Goal: Transaction & Acquisition: Purchase product/service

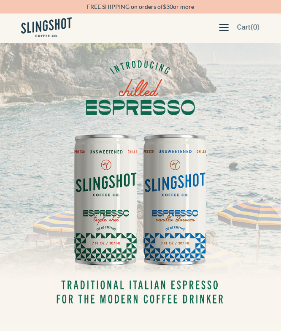
click at [228, 25] on button "button" at bounding box center [225, 28] width 18 height 18
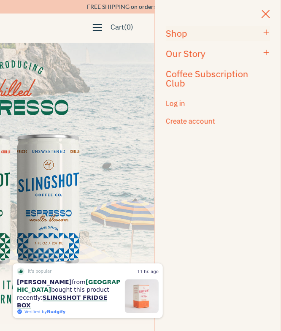
click at [199, 36] on h3 "Shop" at bounding box center [213, 33] width 94 height 9
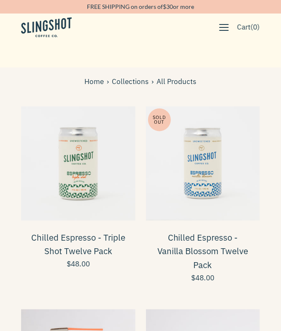
scroll to position [835, 0]
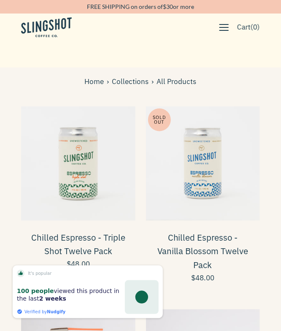
click at [100, 177] on span at bounding box center [78, 163] width 115 height 115
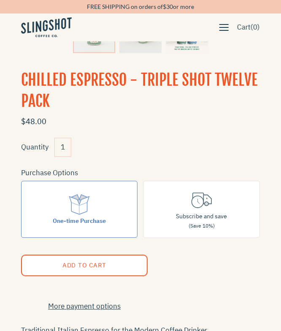
scroll to position [145, 0]
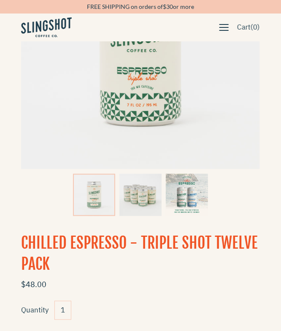
click at [137, 199] on img at bounding box center [141, 195] width 42 height 42
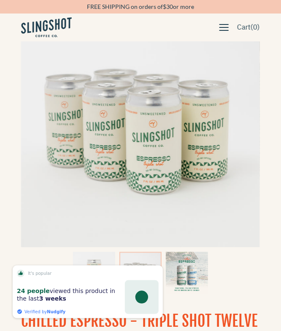
scroll to position [67, 0]
click at [188, 265] on img at bounding box center [187, 274] width 42 height 42
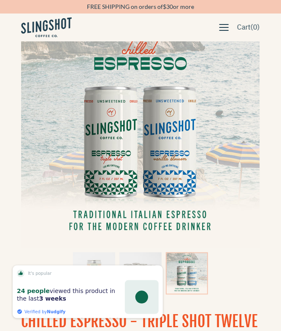
click at [106, 259] on img at bounding box center [94, 274] width 42 height 42
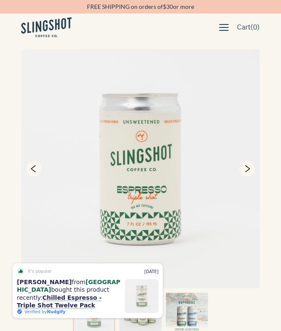
scroll to position [8, 0]
